Goal: Find specific page/section: Find specific page/section

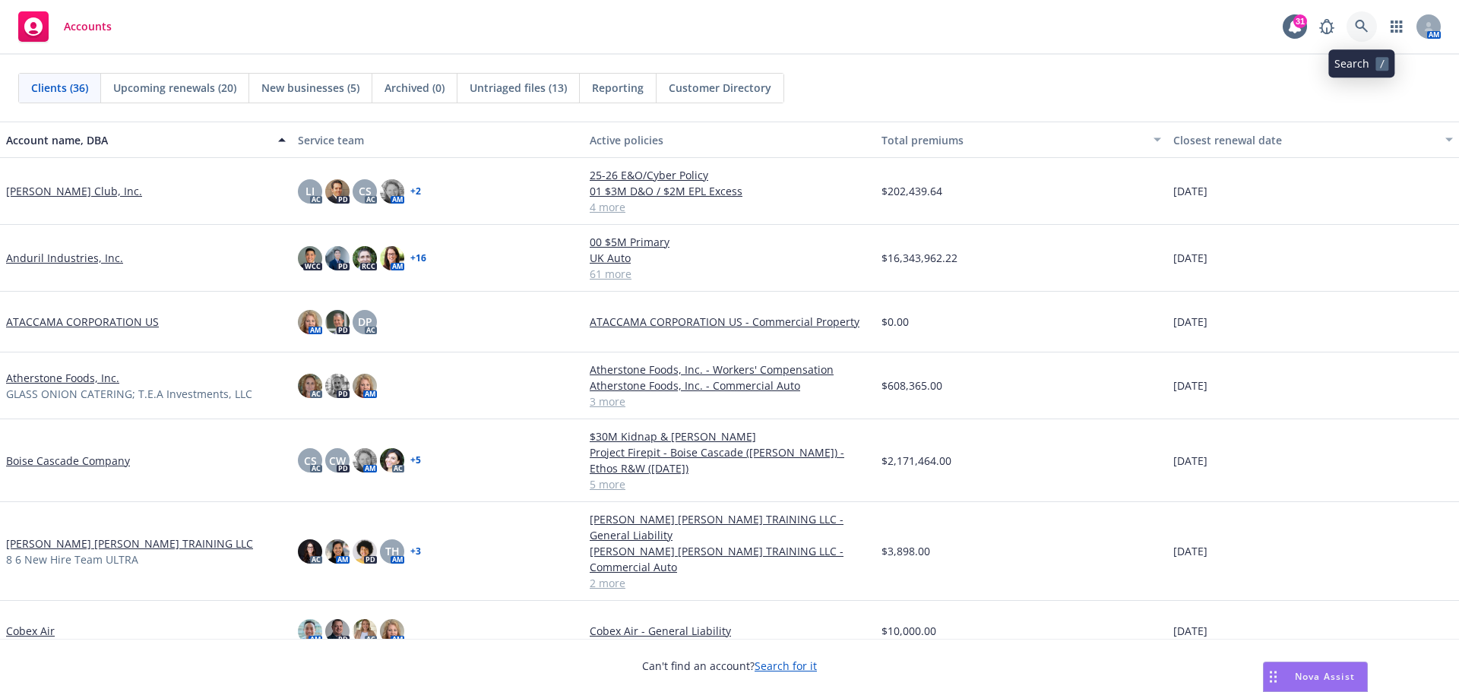
click at [1361, 31] on icon at bounding box center [1362, 27] width 14 height 14
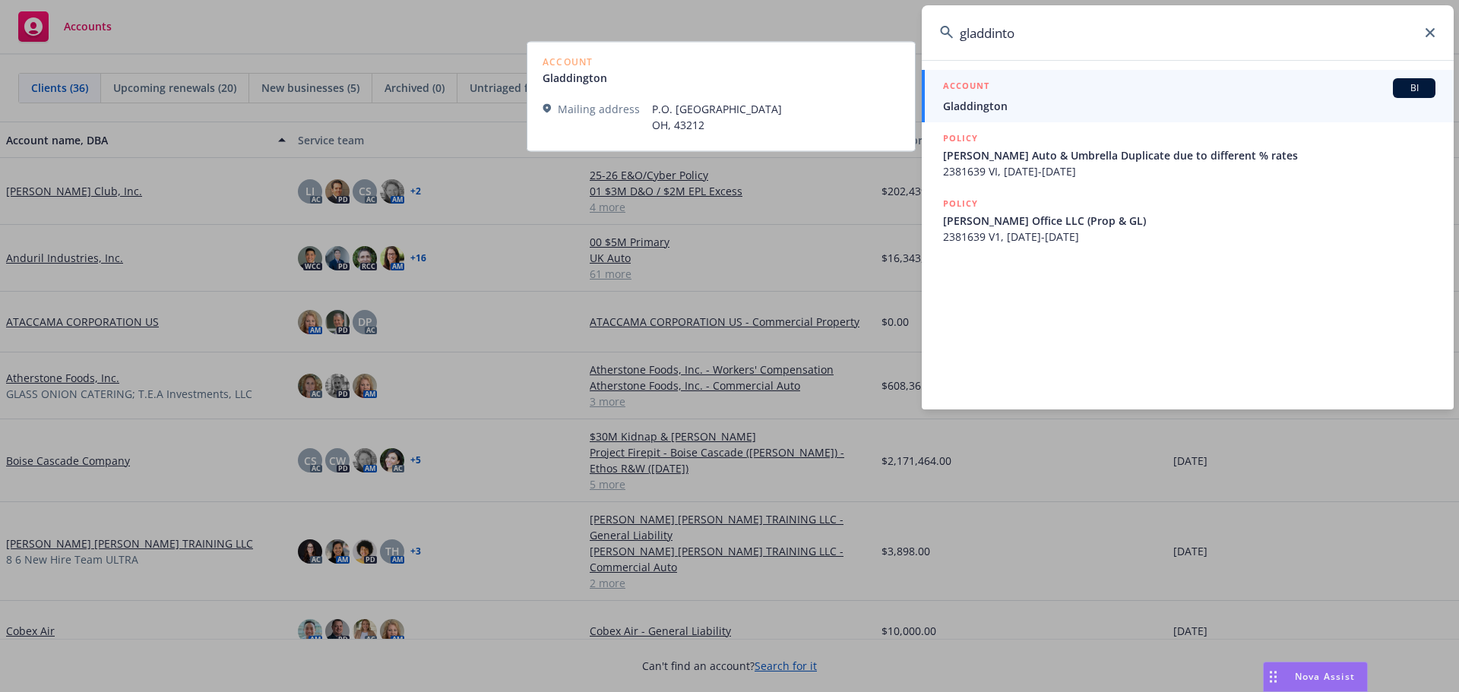
type input "gladdinto"
click at [996, 105] on span "Gladdington" at bounding box center [1189, 106] width 493 height 16
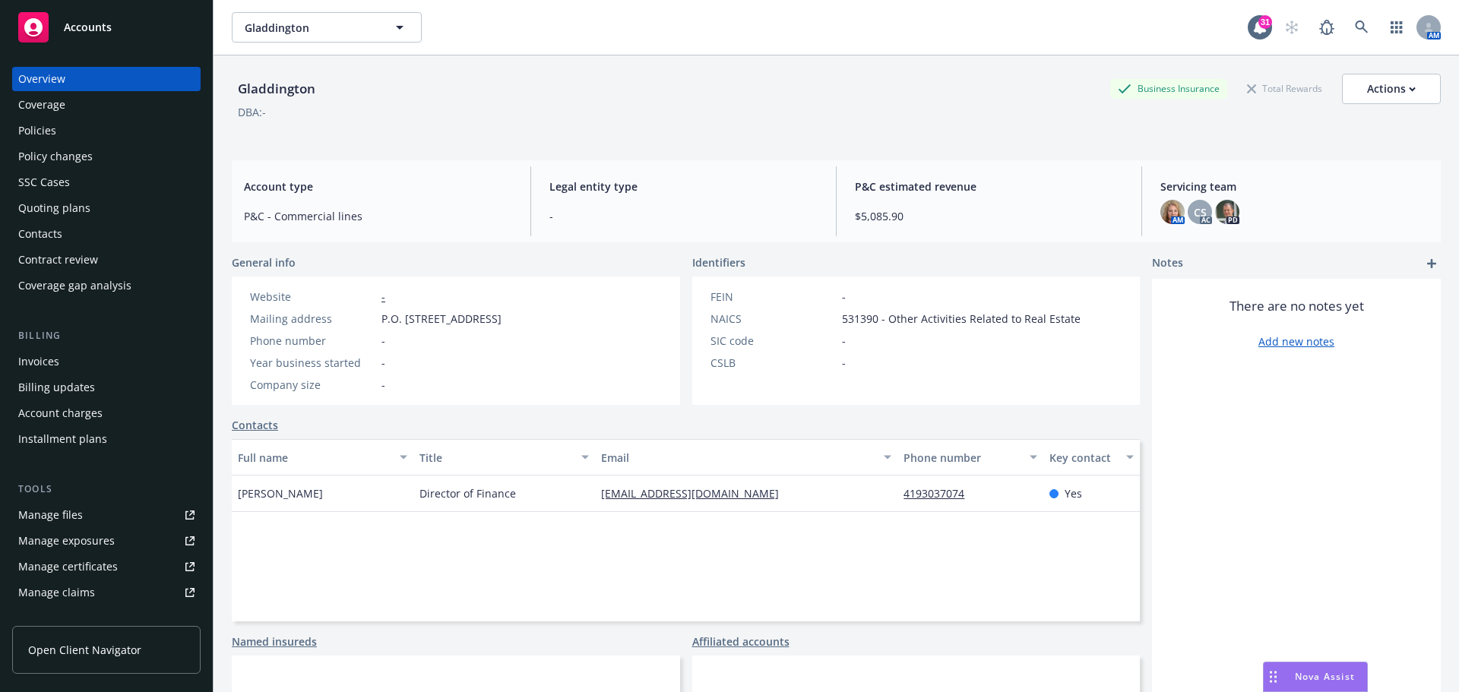
click at [37, 517] on div "Manage files" at bounding box center [50, 515] width 65 height 24
click at [37, 129] on div "Policies" at bounding box center [37, 131] width 38 height 24
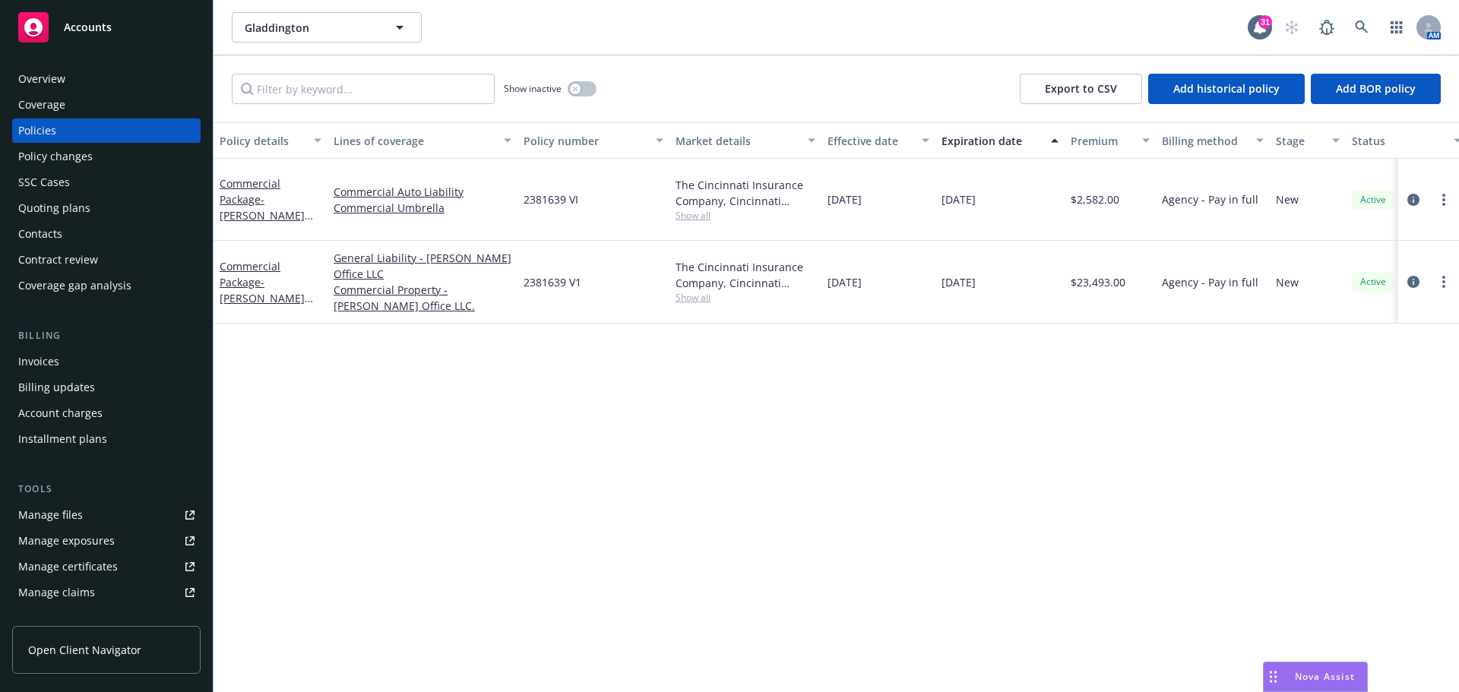
click at [53, 512] on div "Manage files" at bounding box center [50, 515] width 65 height 24
